Goal: Navigation & Orientation: Find specific page/section

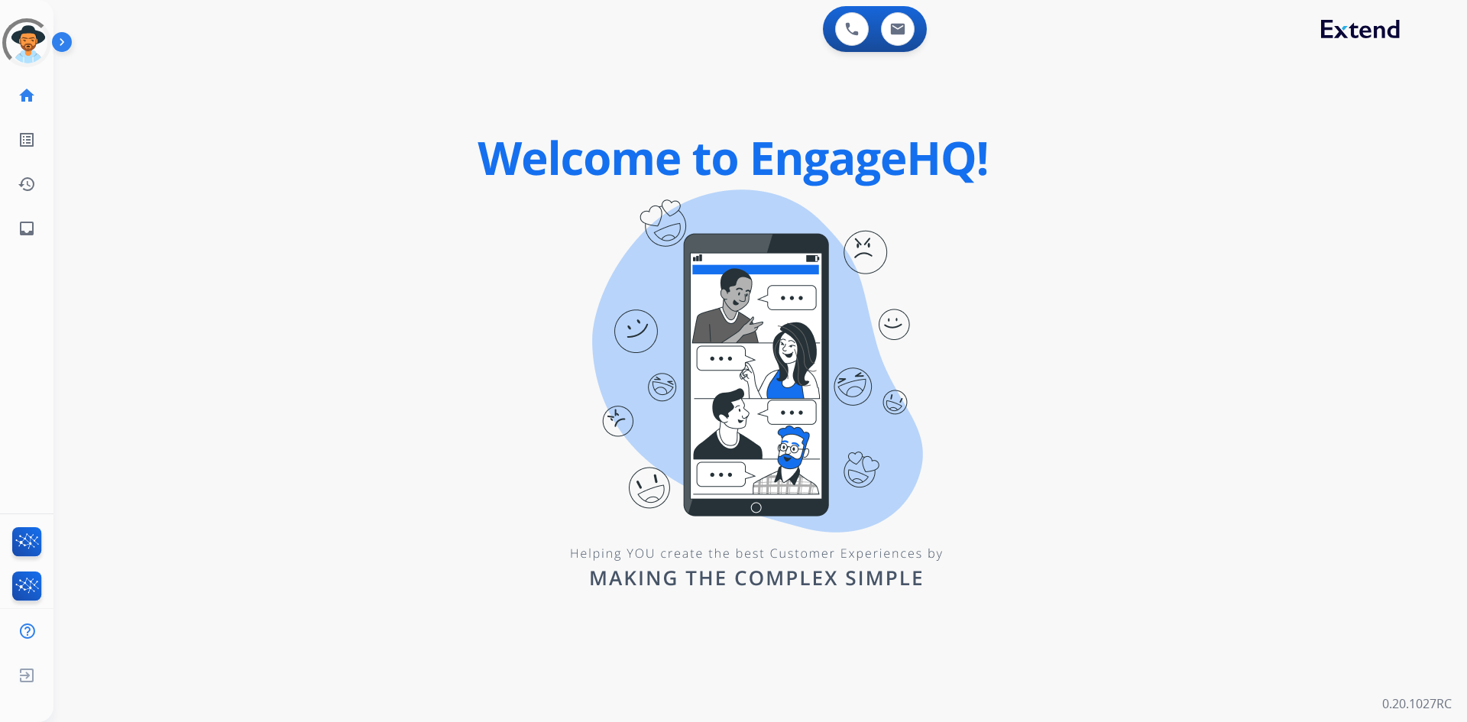
drag, startPoint x: 382, startPoint y: 135, endPoint x: 291, endPoint y: 125, distance: 91.6
click at [382, 135] on div "0 Voice Interactions 0 Email Interactions swap_horiz Break voice bridge close_f…" at bounding box center [760, 361] width 1414 height 722
click at [60, 42] on img at bounding box center [65, 45] width 26 height 29
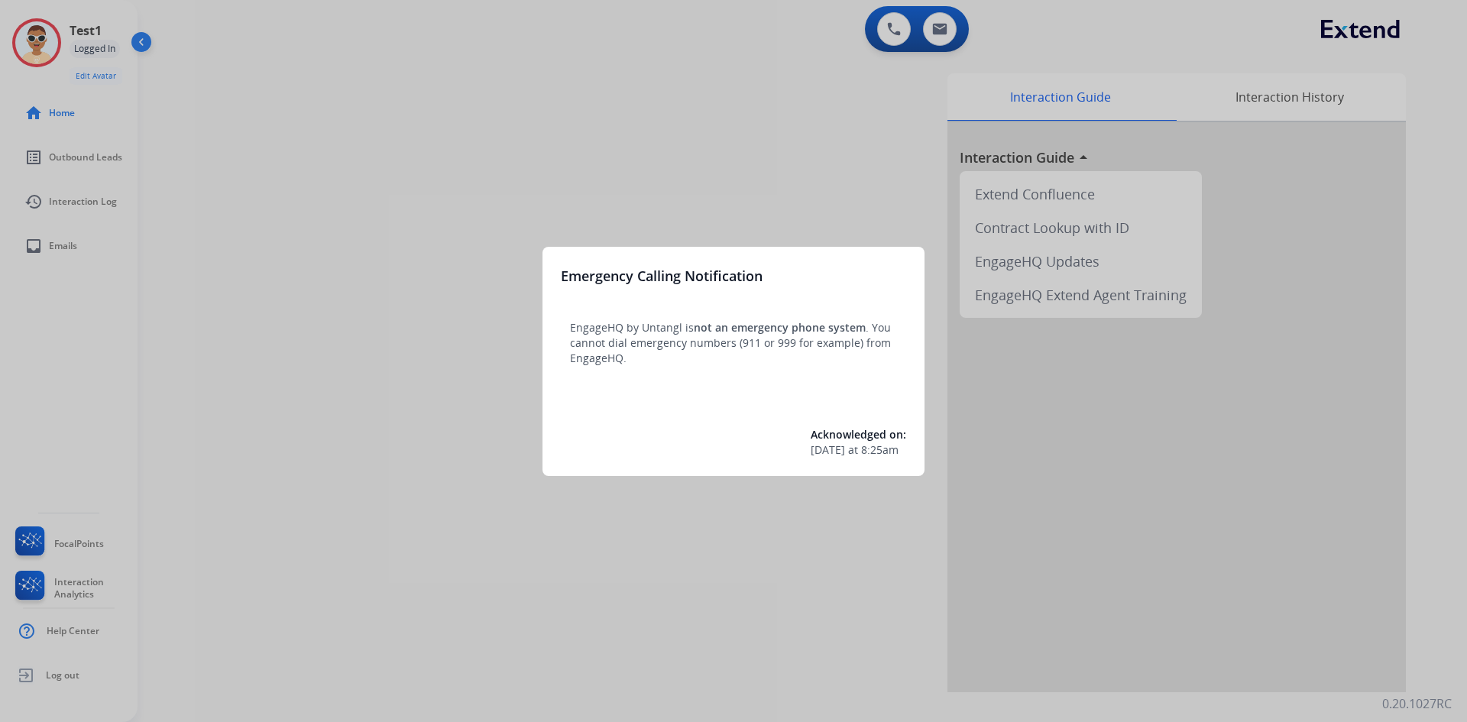
click at [97, 202] on div at bounding box center [733, 361] width 1467 height 722
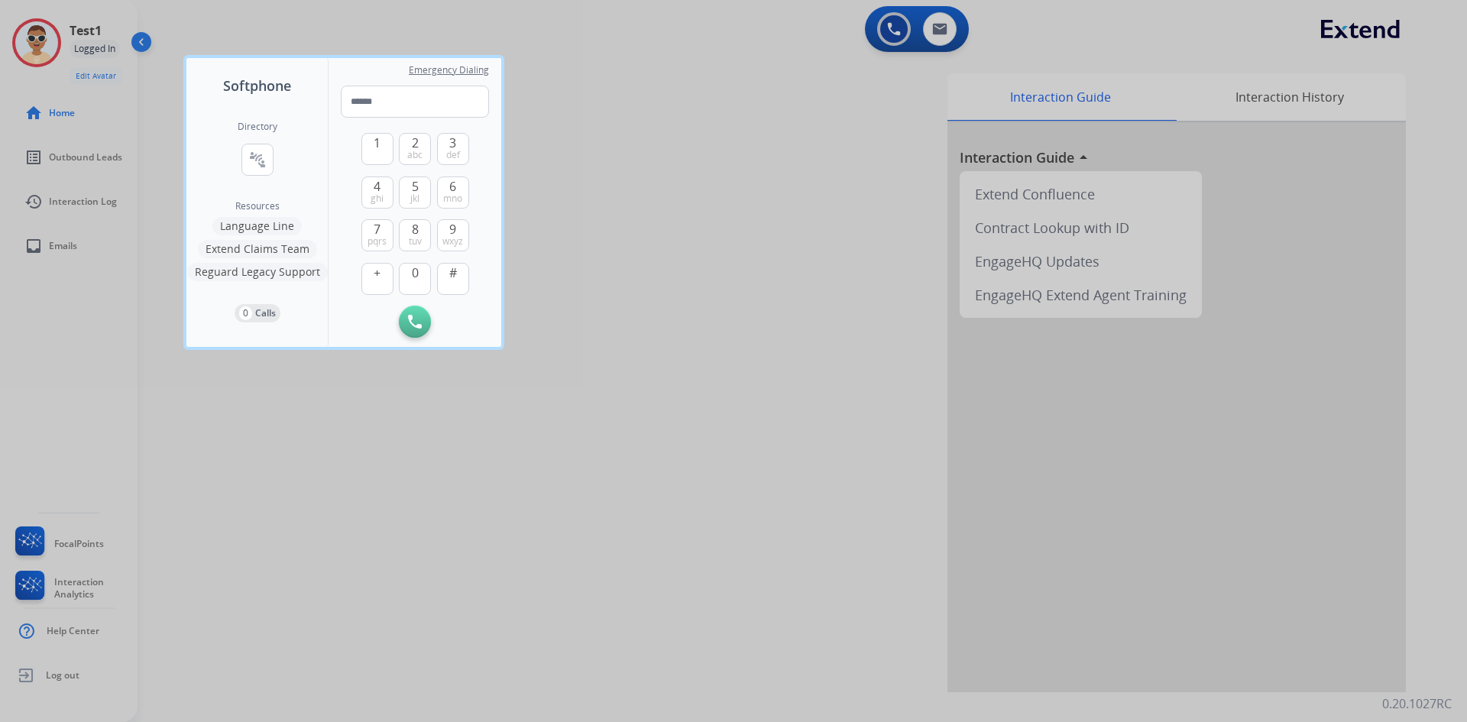
click at [97, 202] on div at bounding box center [733, 361] width 1467 height 722
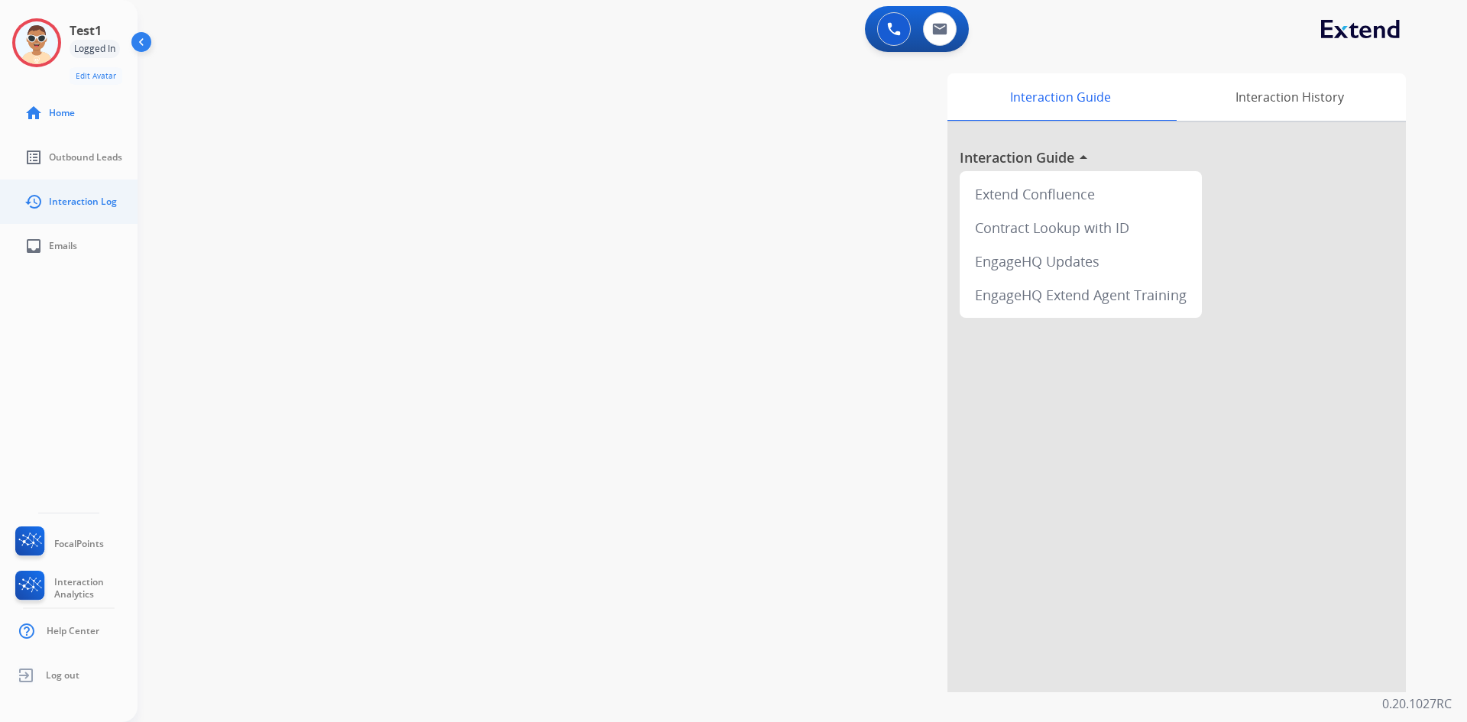
click at [69, 198] on span "Interaction Log" at bounding box center [83, 202] width 68 height 12
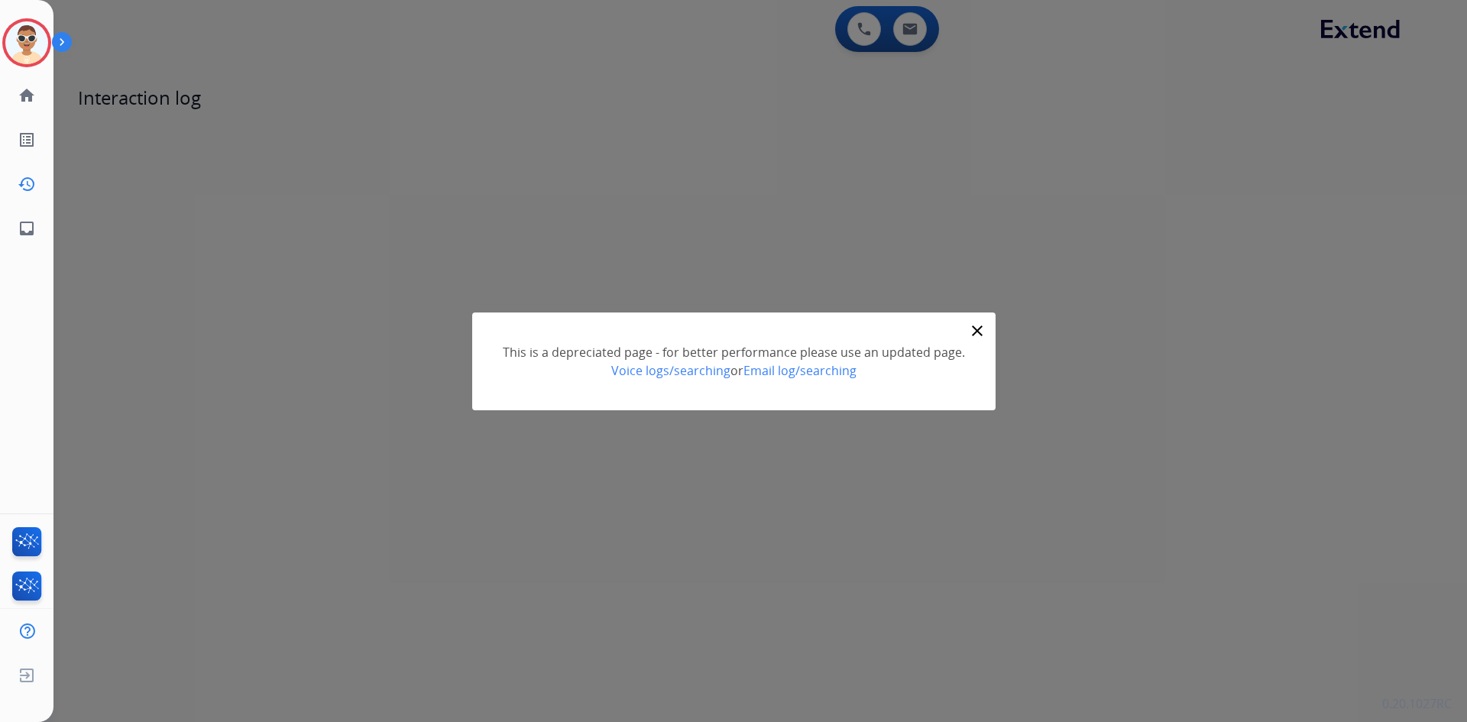
click at [864, 30] on div "> close This is a depreciated page - for better performance please use an updat…" at bounding box center [733, 361] width 1467 height 722
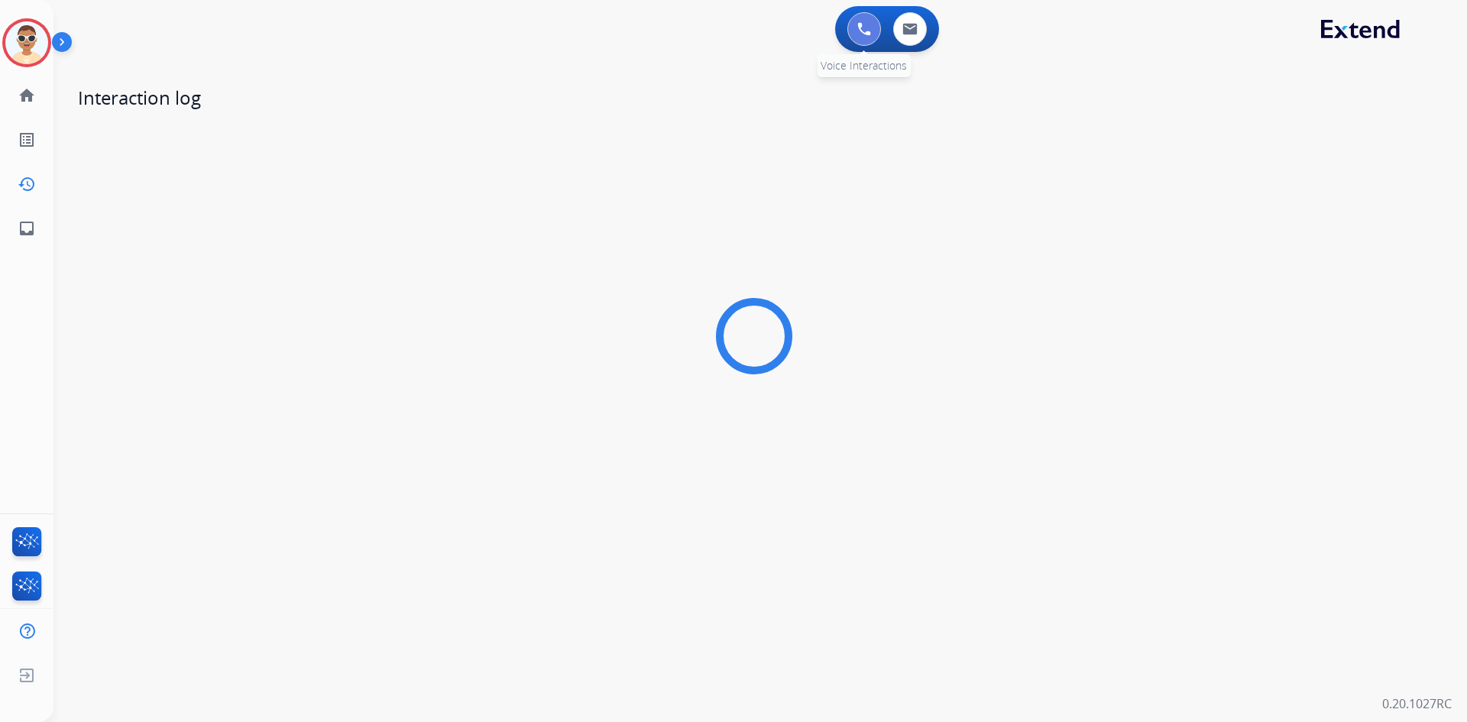
click at [857, 34] on button at bounding box center [864, 29] width 34 height 34
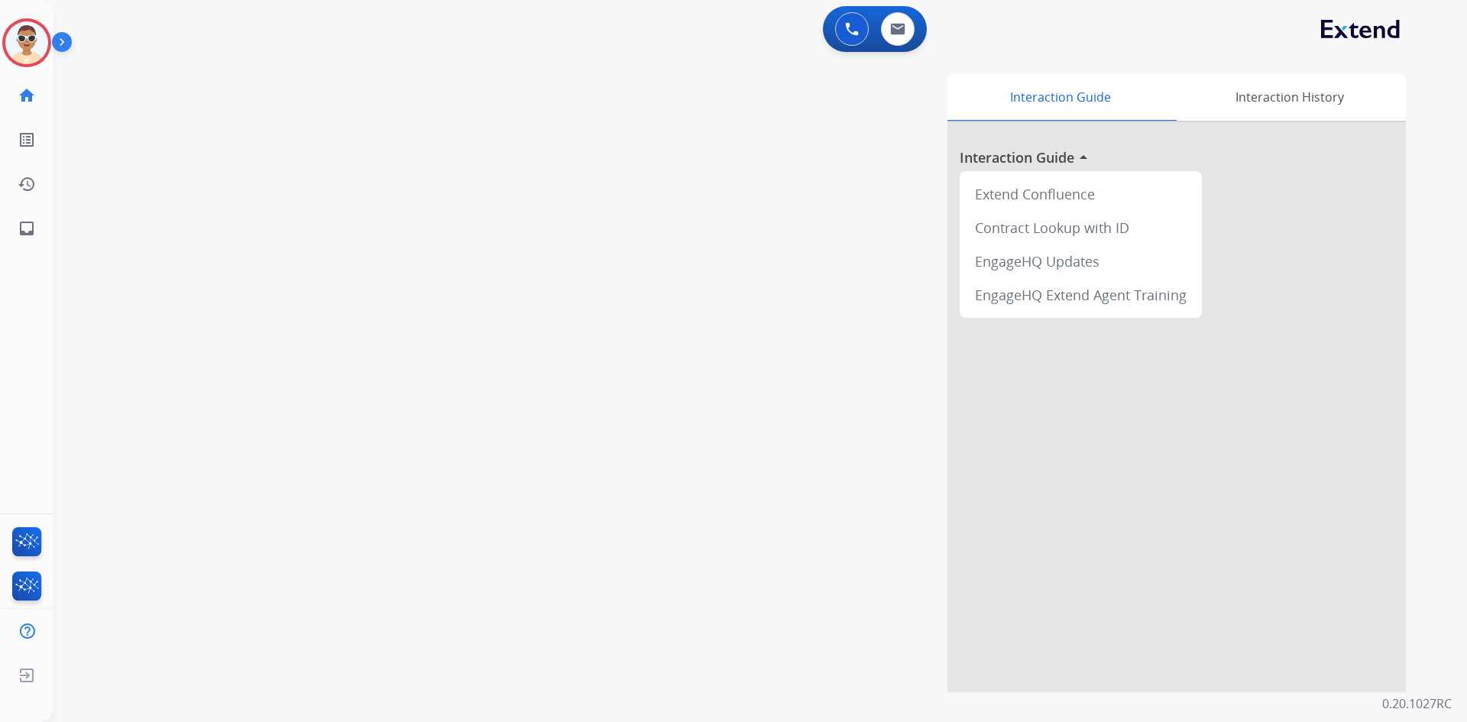
click at [857, 34] on img at bounding box center [852, 29] width 14 height 14
